Goal: Find specific page/section: Find specific page/section

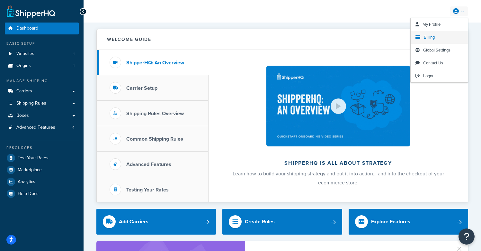
click at [432, 36] on span "Billing" at bounding box center [429, 37] width 11 height 6
click at [430, 39] on span "Billing" at bounding box center [429, 37] width 11 height 6
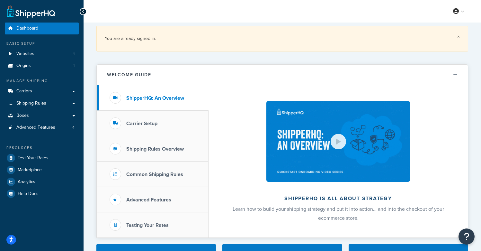
click at [459, 36] on link "×" at bounding box center [458, 36] width 3 height 5
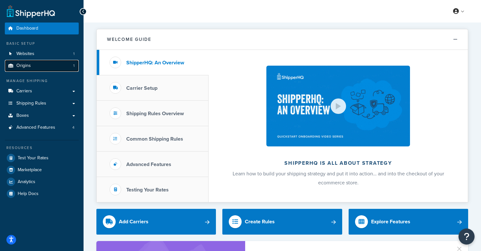
click at [49, 66] on link "Origins 1" at bounding box center [42, 66] width 74 height 12
